Goal: Information Seeking & Learning: Learn about a topic

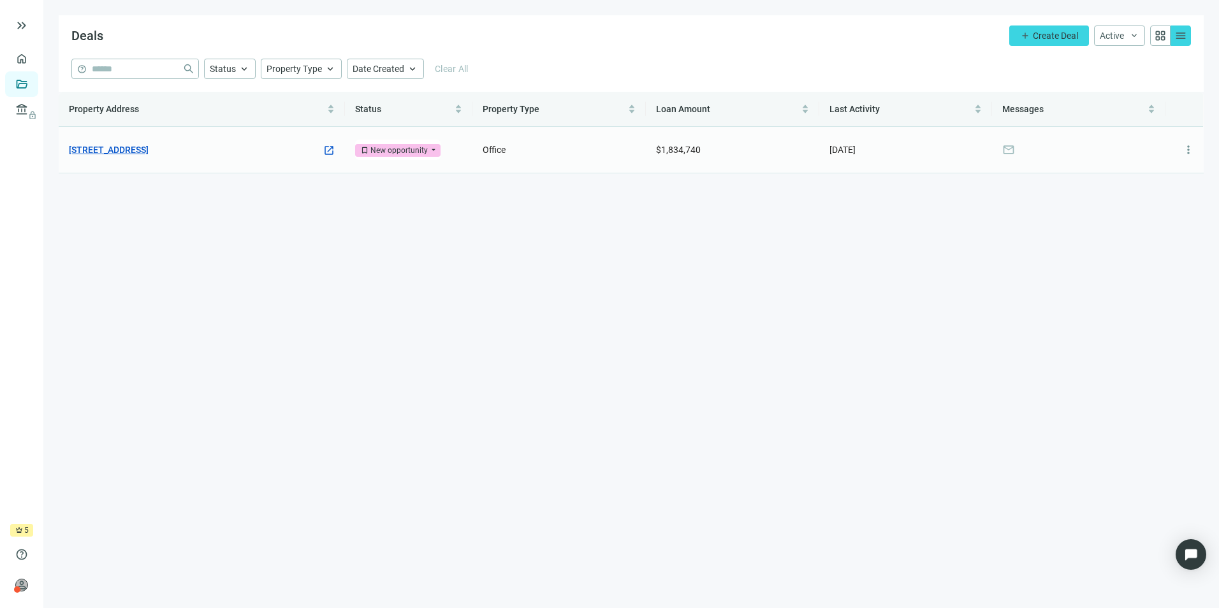
click at [132, 149] on link "[STREET_ADDRESS]" at bounding box center [109, 150] width 80 height 14
